Goal: Find specific page/section: Find specific page/section

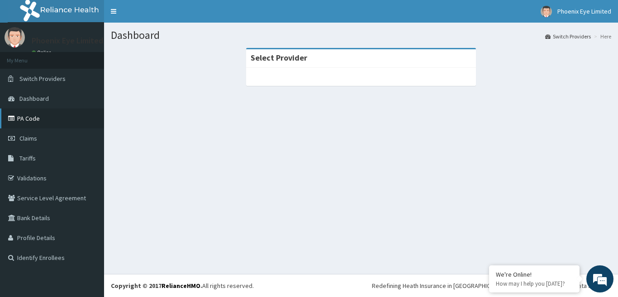
click at [44, 124] on link "PA Code" at bounding box center [52, 119] width 104 height 20
click at [20, 123] on link "PA Code" at bounding box center [52, 119] width 104 height 20
